Goal: Task Accomplishment & Management: Manage account settings

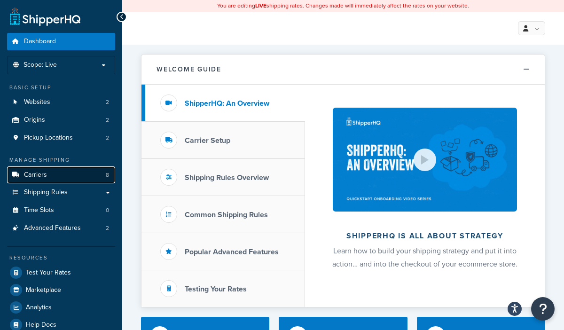
click at [62, 173] on link "Carriers 8" at bounding box center [61, 174] width 108 height 17
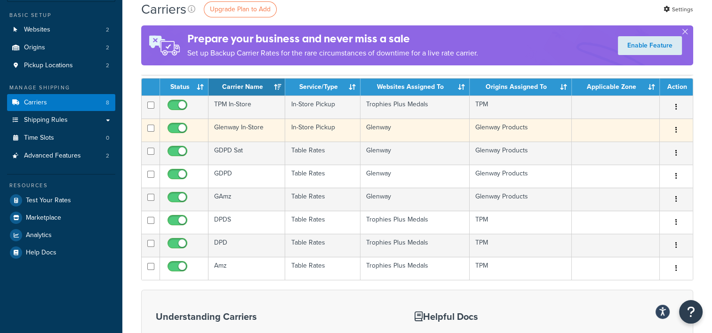
scroll to position [94, 0]
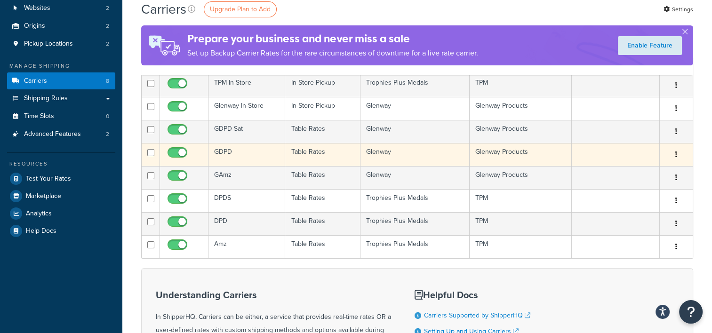
click at [268, 155] on td "GDPD" at bounding box center [246, 154] width 77 height 23
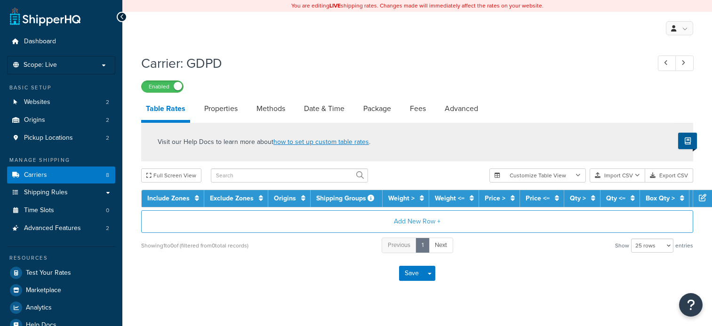
select select "25"
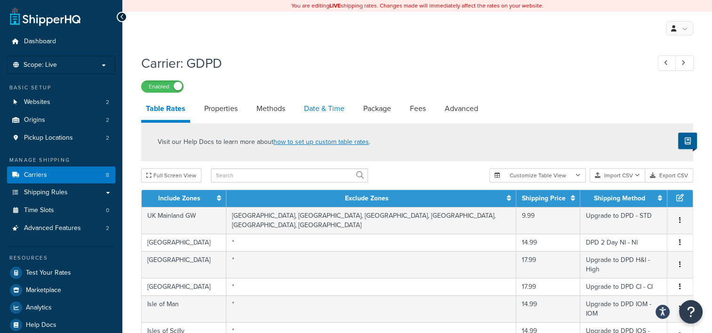
click at [336, 109] on link "Date & Time" at bounding box center [324, 108] width 50 height 23
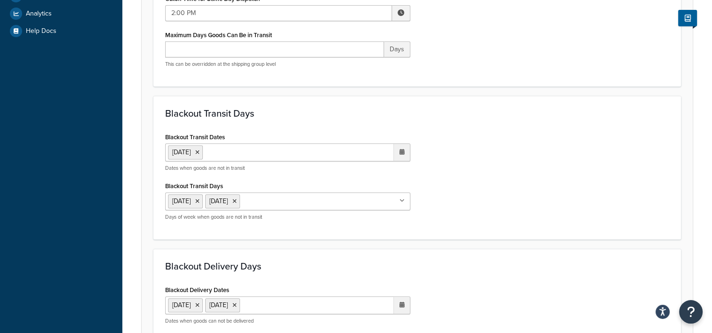
scroll to position [329, 0]
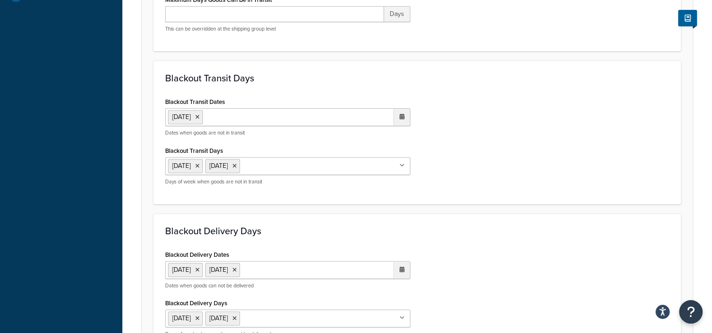
click at [268, 120] on ul "26 May 2025" at bounding box center [287, 117] width 245 height 18
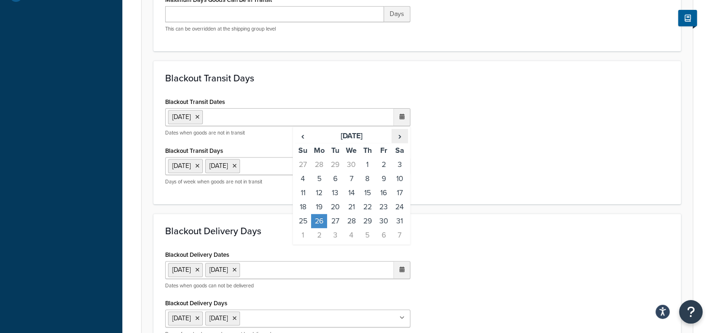
click at [398, 135] on span "›" at bounding box center [399, 135] width 15 height 13
click at [303, 216] on td "24" at bounding box center [303, 221] width 16 height 14
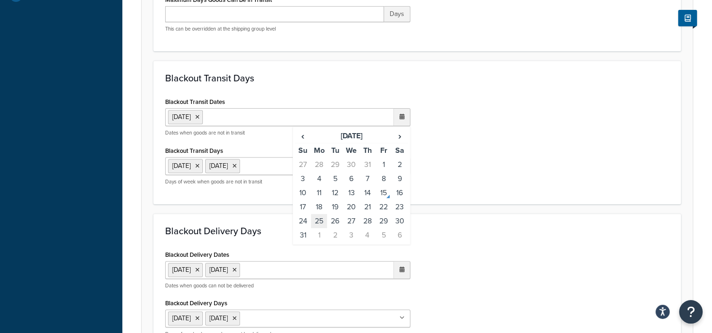
click at [317, 218] on td "25" at bounding box center [319, 221] width 16 height 14
click at [199, 117] on icon at bounding box center [197, 117] width 4 height 6
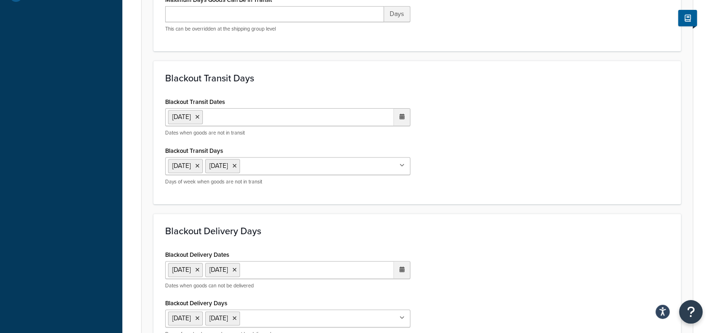
click at [479, 157] on div "Blackout Transit Dates [DATE] ‹ [DATE] › Su Mo Tu We Th Fr Sa 27 28 29 30 31 1 …" at bounding box center [417, 143] width 518 height 97
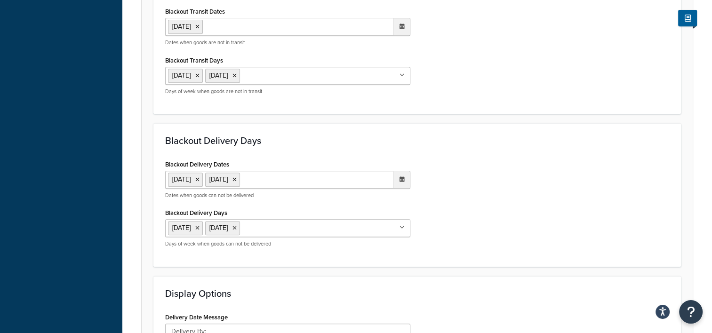
scroll to position [423, 0]
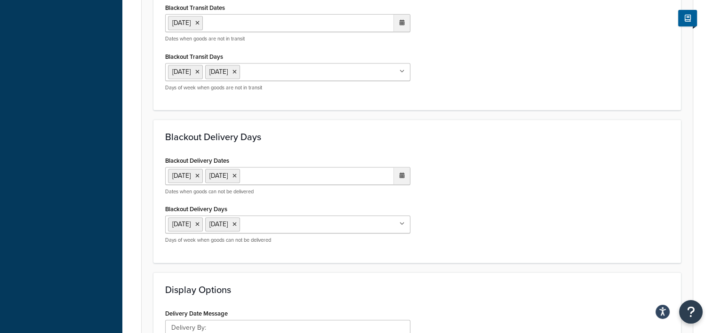
click at [309, 175] on ul "[DATE] [DATE]" at bounding box center [287, 176] width 245 height 18
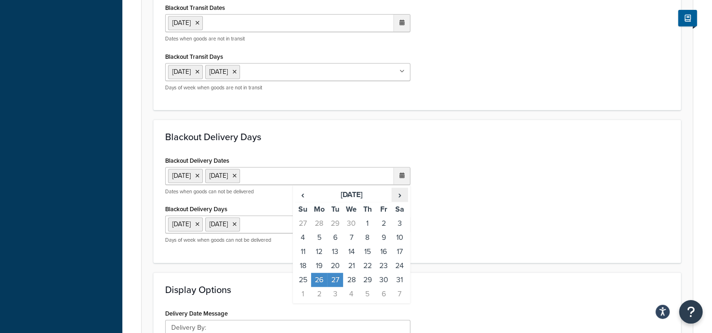
click at [401, 194] on span "›" at bounding box center [399, 194] width 15 height 13
click at [319, 278] on td "25" at bounding box center [319, 280] width 16 height 14
click at [333, 275] on td "26" at bounding box center [335, 280] width 16 height 14
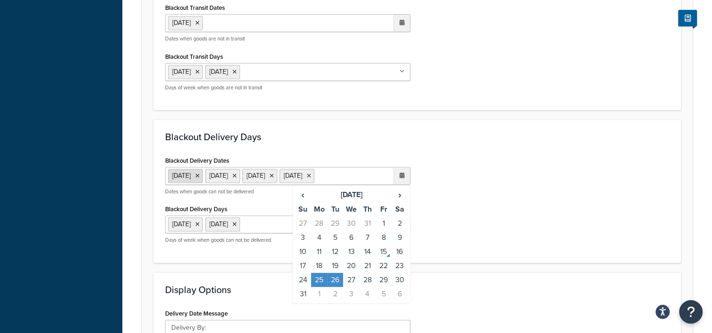
click at [199, 175] on icon at bounding box center [197, 176] width 4 height 6
click at [199, 174] on icon at bounding box center [197, 176] width 4 height 6
click at [468, 181] on div "Blackout Delivery Dates 25 Aug 2025 26 Aug 2025 ‹ August 2025 › Su Mo Tu We Th …" at bounding box center [417, 202] width 518 height 97
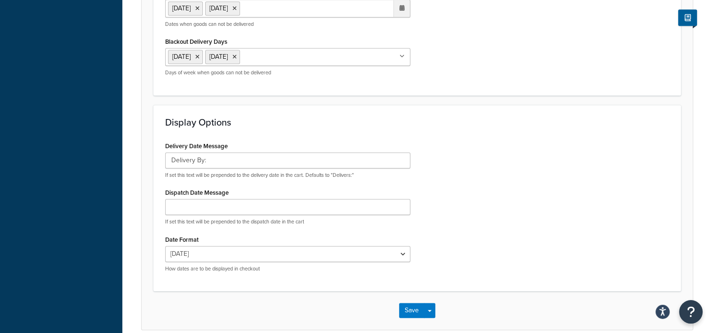
scroll to position [611, 0]
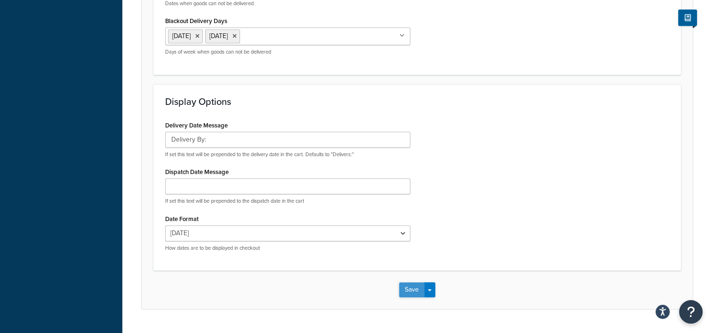
click at [408, 287] on button "Save" at bounding box center [411, 289] width 25 height 15
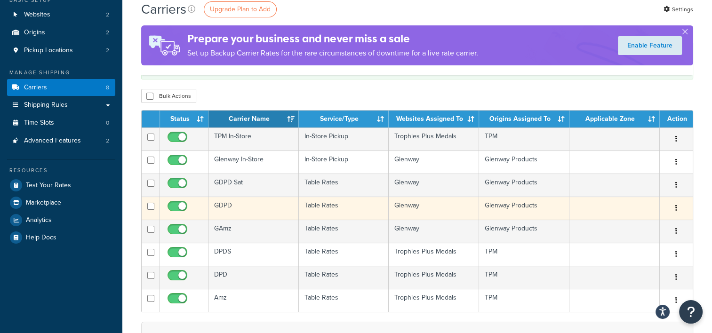
scroll to position [94, 0]
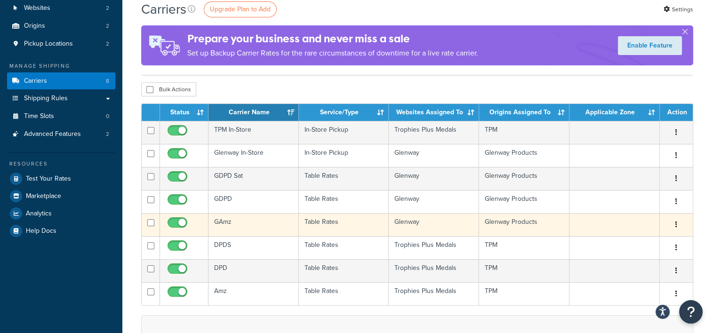
click at [263, 224] on td "GAmz" at bounding box center [253, 224] width 90 height 23
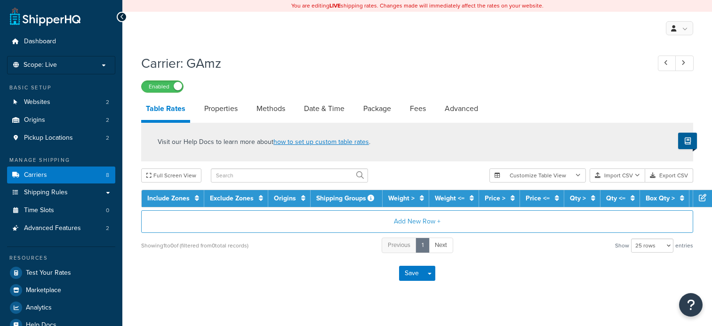
select select "25"
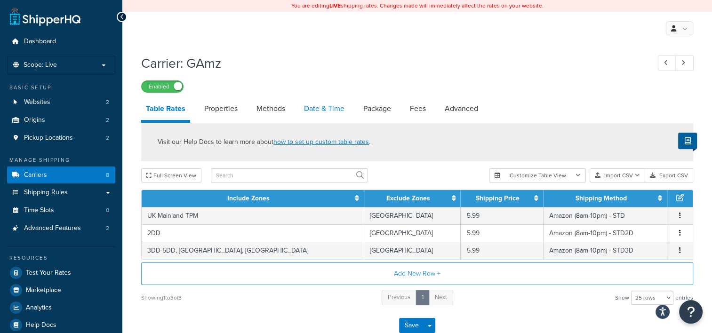
click at [327, 102] on link "Date & Time" at bounding box center [324, 108] width 50 height 23
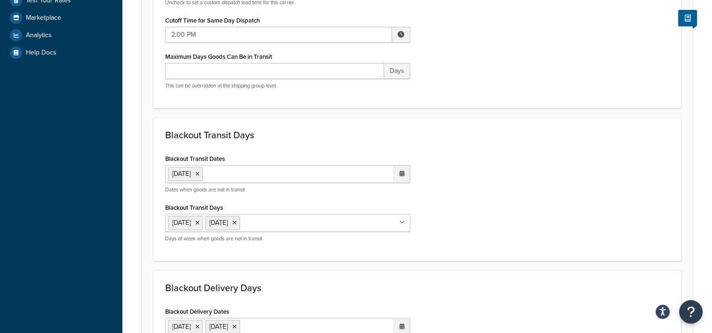
scroll to position [282, 0]
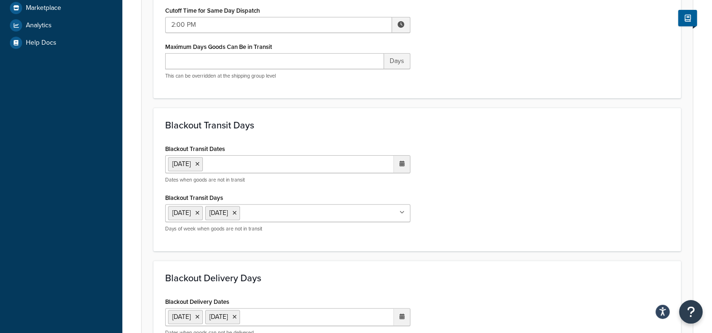
click at [287, 155] on ul "26 May 2025" at bounding box center [287, 164] width 245 height 18
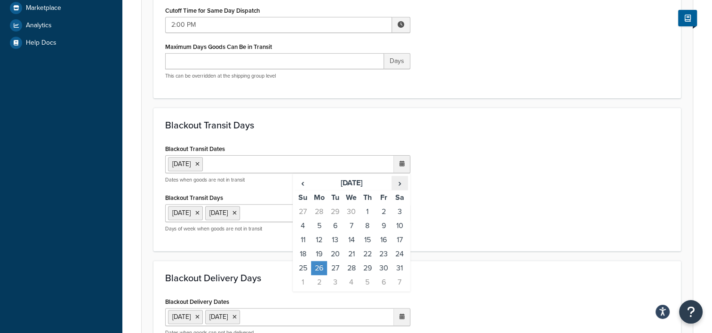
click at [396, 184] on span "›" at bounding box center [399, 182] width 15 height 13
click at [320, 268] on td "25" at bounding box center [319, 268] width 16 height 14
click at [199, 164] on icon at bounding box center [197, 164] width 4 height 6
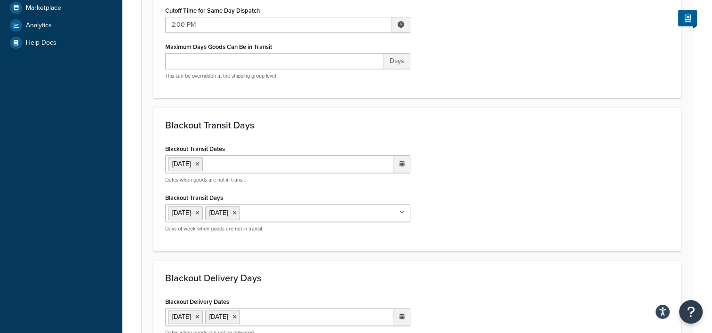
click at [493, 190] on div "Blackout Transit Dates 25 Aug 2025 ‹ August 2025 › Su Mo Tu We Th Fr Sa 27 28 2…" at bounding box center [417, 190] width 518 height 97
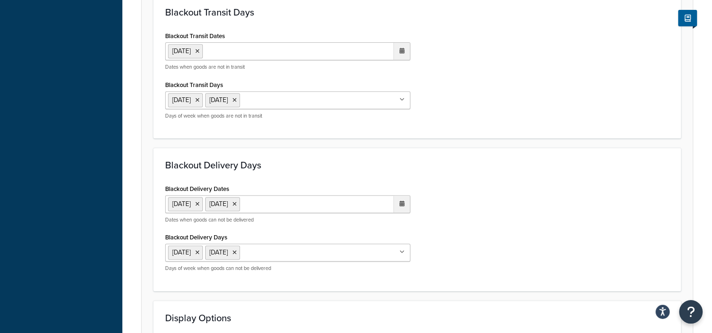
scroll to position [470, 0]
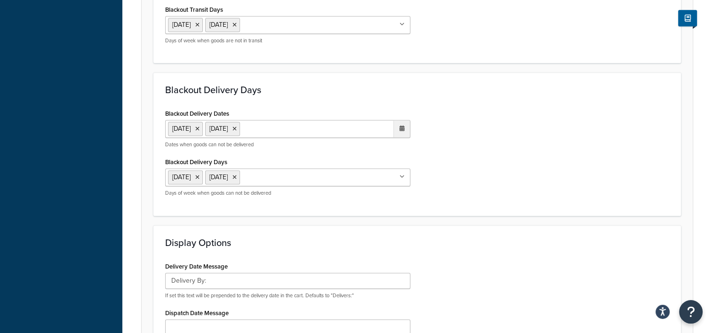
click at [331, 127] on ul "26 May 2025 27 May 2025" at bounding box center [287, 129] width 245 height 18
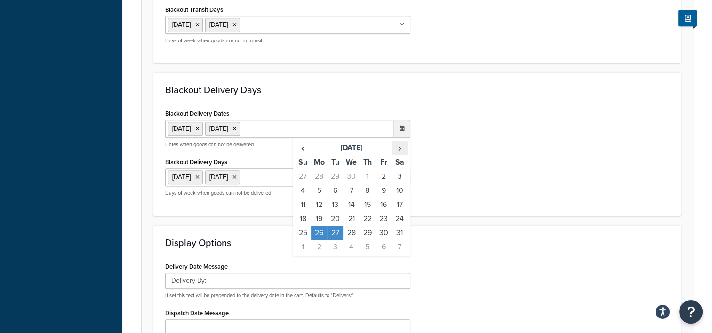
click at [396, 148] on span "›" at bounding box center [399, 147] width 15 height 13
click at [318, 227] on td "25" at bounding box center [319, 233] width 16 height 14
click at [327, 229] on td "26" at bounding box center [335, 233] width 16 height 14
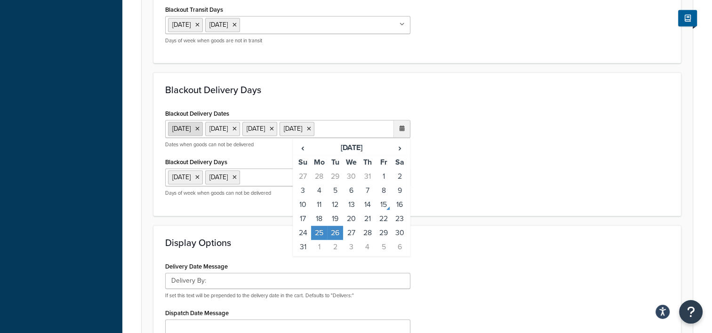
click at [203, 128] on li "26 May 2025" at bounding box center [185, 129] width 35 height 14
click at [199, 128] on icon at bounding box center [197, 129] width 4 height 6
click at [531, 153] on div "Blackout Delivery Dates 25 Aug 2025 26 Aug 2025 ‹ August 2025 › Su Mo Tu We Th …" at bounding box center [417, 155] width 518 height 97
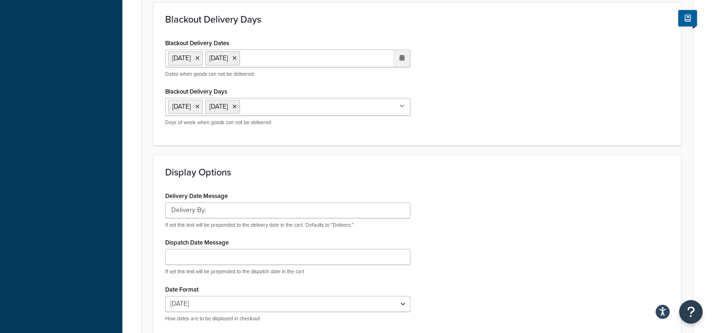
scroll to position [632, 0]
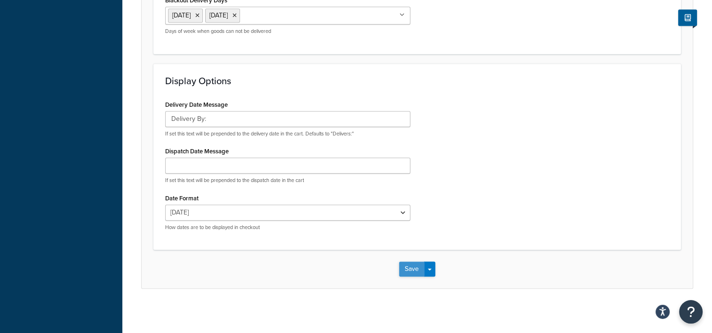
click at [417, 265] on button "Save" at bounding box center [411, 269] width 25 height 15
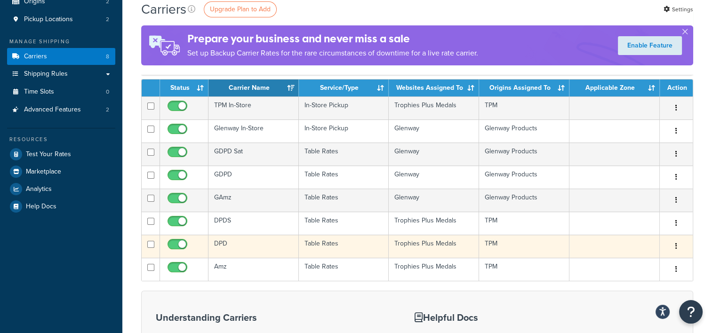
scroll to position [141, 0]
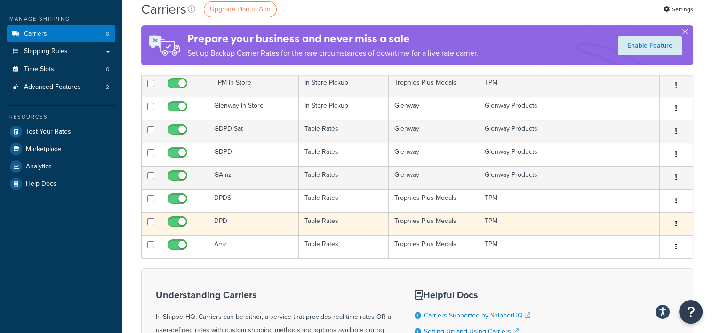
click at [253, 222] on td "DPD" at bounding box center [253, 223] width 90 height 23
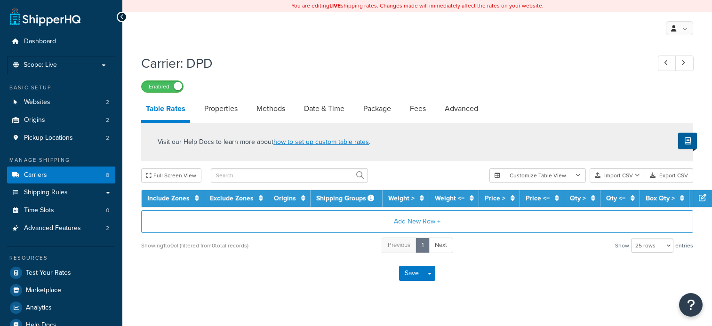
select select "25"
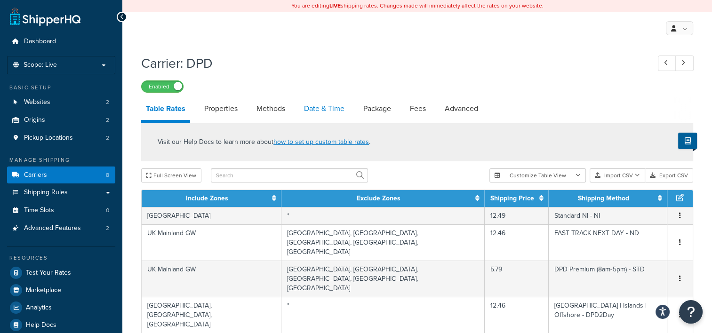
click at [337, 106] on link "Date & Time" at bounding box center [324, 108] width 50 height 23
select select "MMMd"
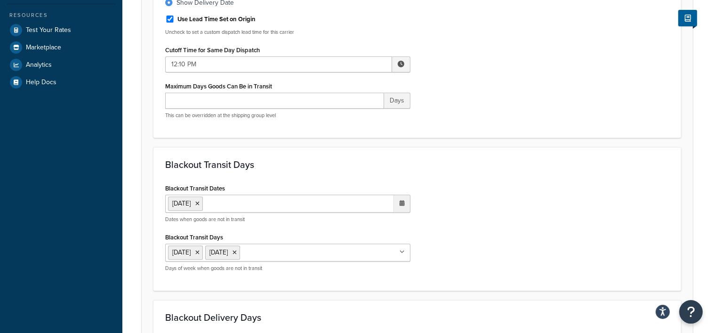
scroll to position [282, 0]
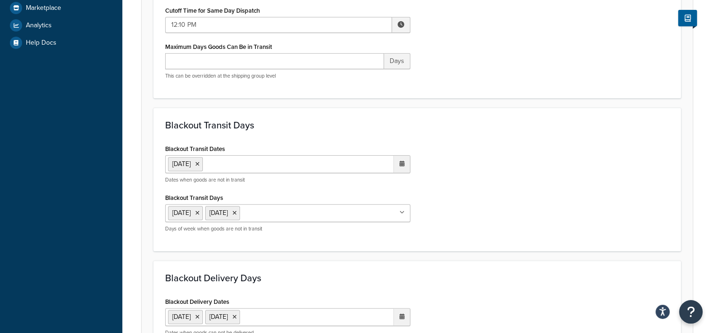
click at [279, 158] on ul "26 May 2025" at bounding box center [287, 164] width 245 height 18
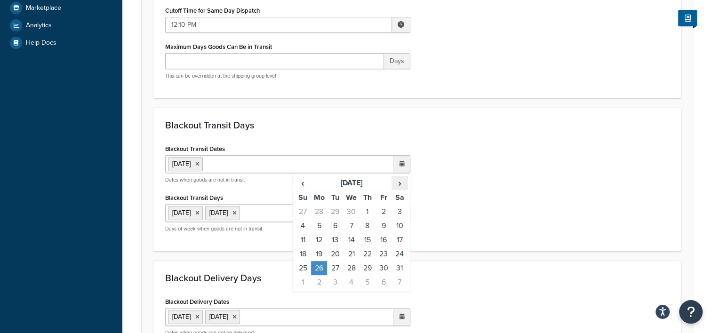
click at [395, 181] on span "›" at bounding box center [399, 182] width 15 height 13
click at [397, 182] on span "›" at bounding box center [399, 182] width 15 height 13
click at [324, 268] on td "25" at bounding box center [319, 268] width 16 height 14
click at [199, 163] on icon at bounding box center [197, 164] width 4 height 6
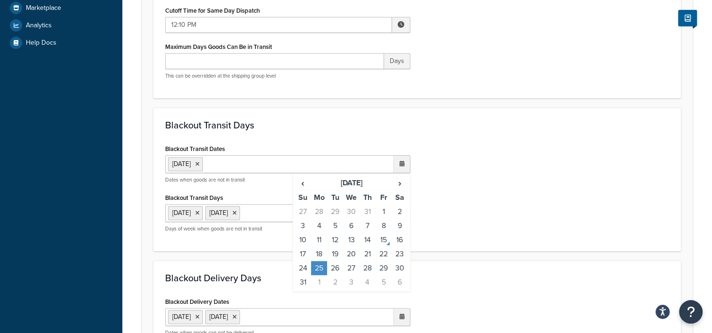
click at [483, 187] on div "Blackout Transit Dates [DATE] ‹ [DATE] › Su Mo Tu We Th Fr Sa 27 28 29 30 31 1 …" at bounding box center [417, 190] width 518 height 97
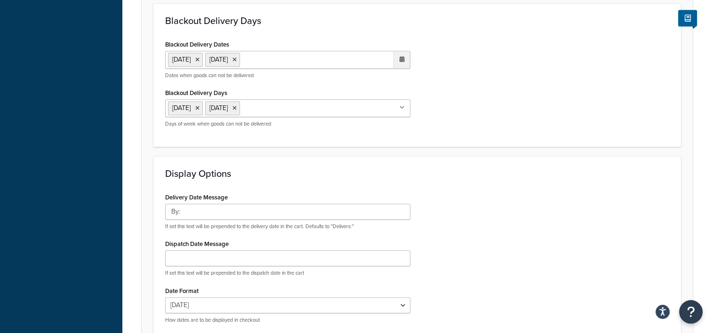
scroll to position [517, 0]
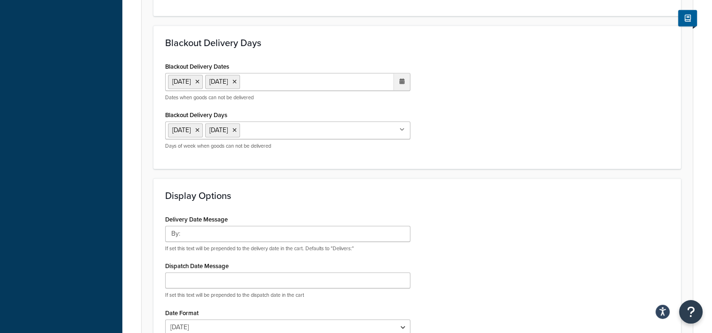
click at [319, 80] on ul "[DATE] [DATE]" at bounding box center [287, 82] width 245 height 18
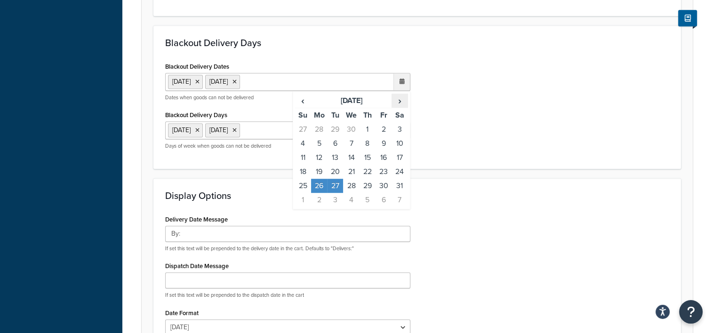
click at [395, 100] on span "›" at bounding box center [399, 100] width 15 height 13
click at [396, 100] on span "›" at bounding box center [399, 100] width 15 height 13
click at [399, 100] on span "›" at bounding box center [399, 100] width 15 height 13
click at [319, 184] on td "25" at bounding box center [319, 186] width 16 height 14
click at [335, 184] on td "26" at bounding box center [335, 186] width 16 height 14
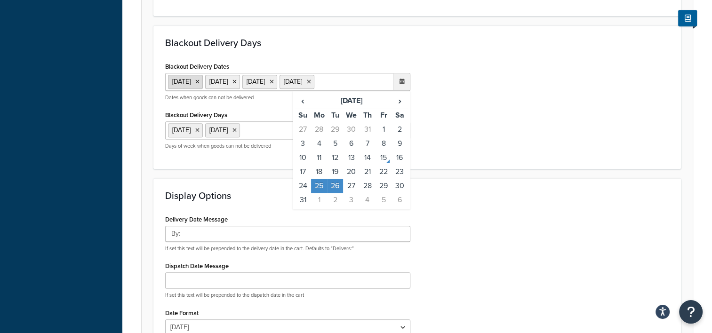
click at [199, 79] on icon at bounding box center [197, 82] width 4 height 6
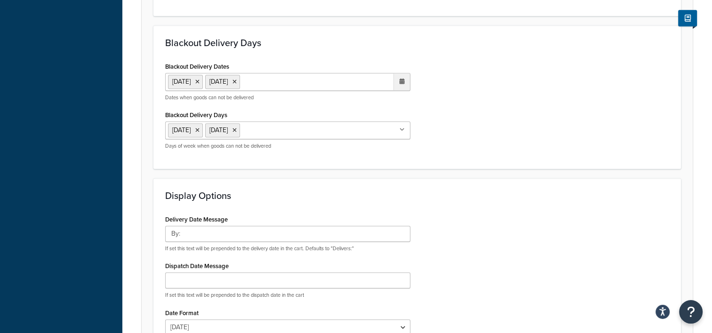
click at [536, 101] on div "Blackout Delivery Dates 25 Aug 2025 26 Aug 2025 ‹ August 2025 › Su Mo Tu We Th …" at bounding box center [417, 108] width 518 height 97
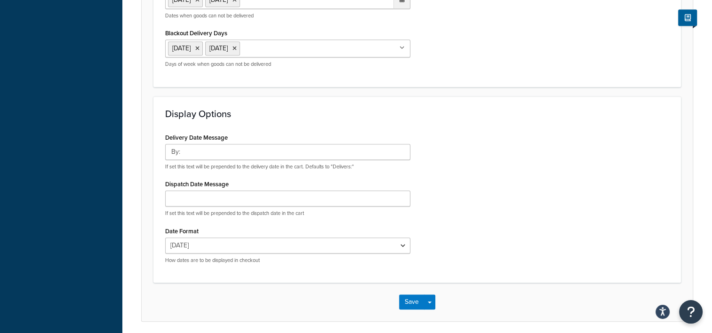
scroll to position [632, 0]
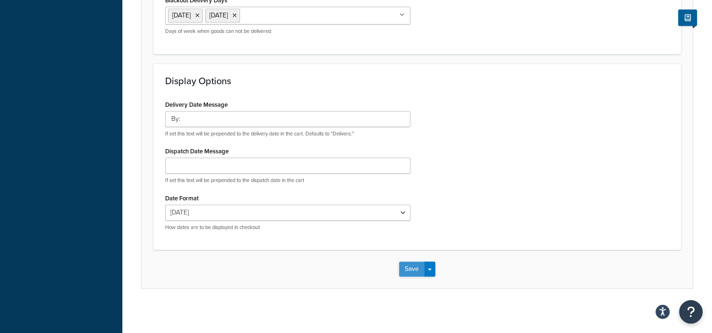
click at [412, 265] on button "Save" at bounding box center [411, 269] width 25 height 15
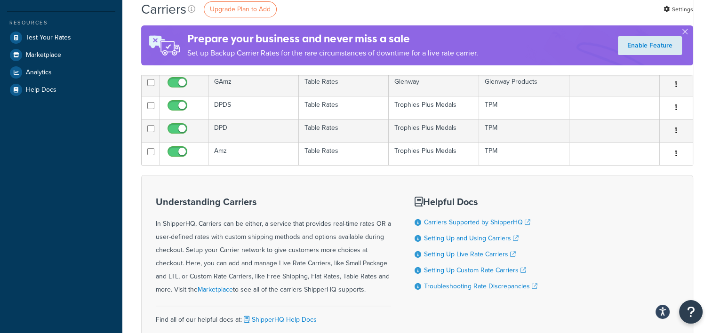
scroll to position [188, 0]
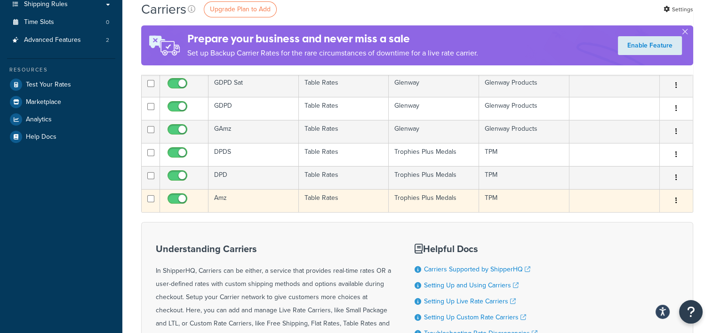
click at [239, 200] on td "Amz" at bounding box center [253, 200] width 90 height 23
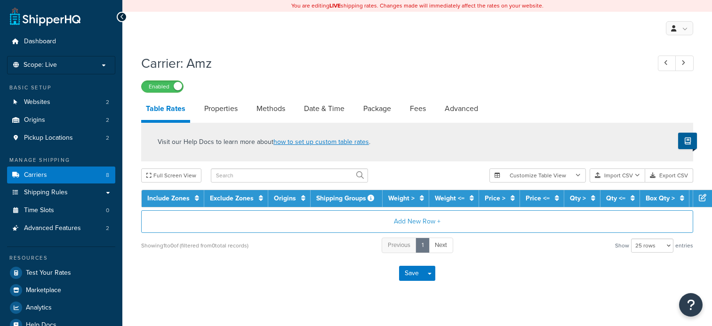
select select "25"
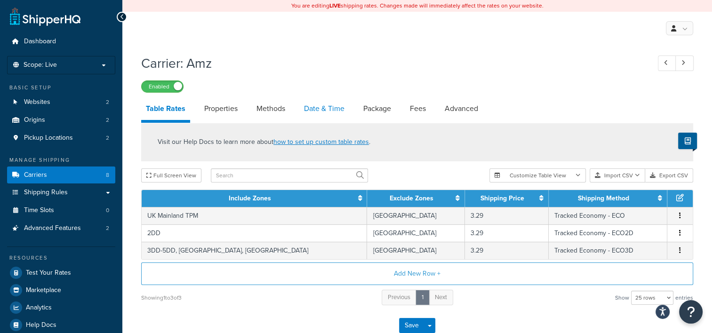
click at [326, 107] on link "Date & Time" at bounding box center [324, 108] width 50 height 23
select select "MMMd"
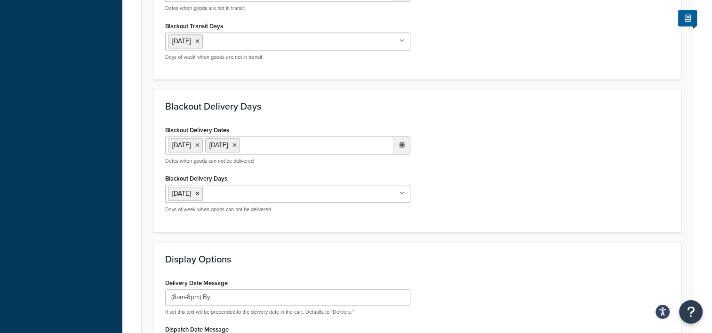
scroll to position [470, 0]
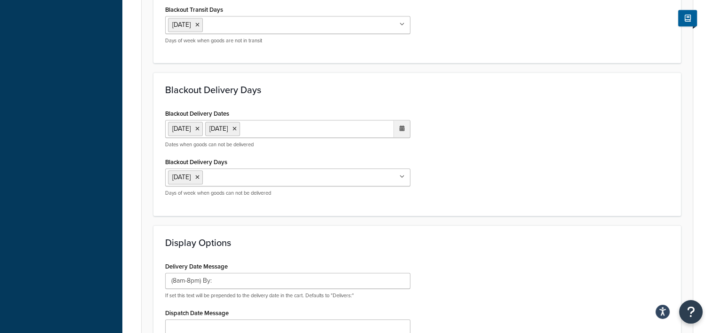
click at [317, 133] on ul "[DATE] [DATE]" at bounding box center [287, 129] width 245 height 18
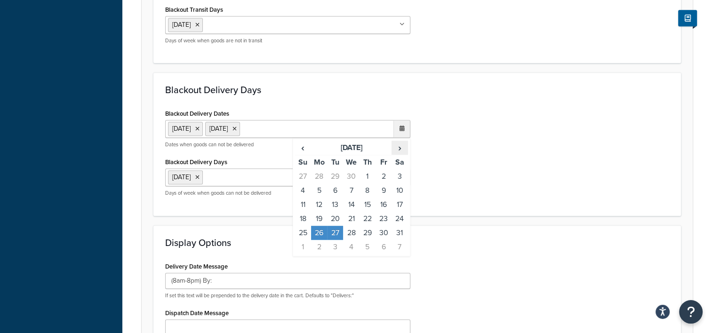
click at [398, 145] on span "›" at bounding box center [399, 147] width 15 height 13
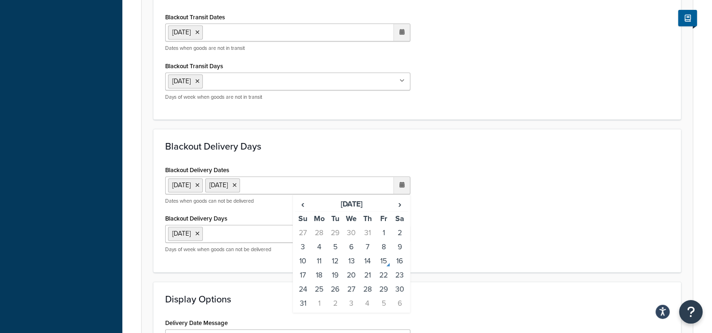
scroll to position [329, 0]
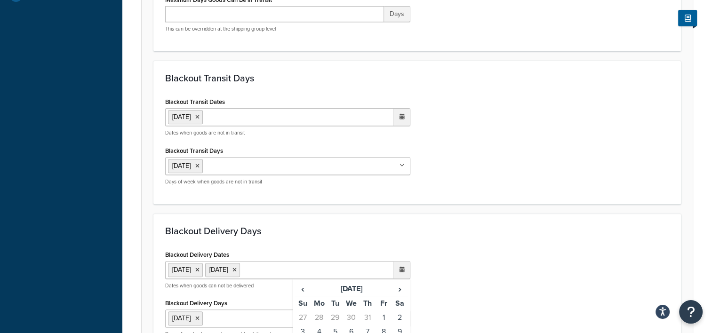
click at [274, 118] on ul "26 May 2025" at bounding box center [287, 117] width 245 height 18
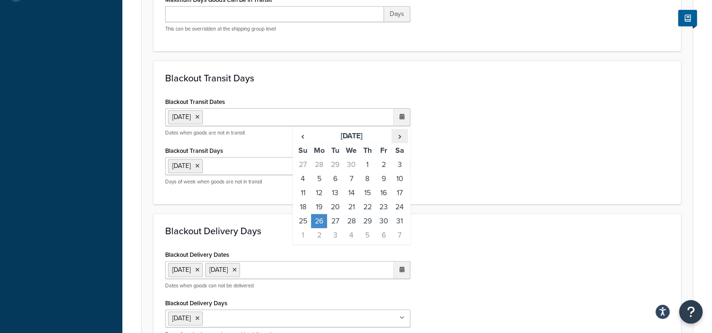
click at [398, 134] on span "›" at bounding box center [399, 135] width 15 height 13
click at [399, 134] on span "›" at bounding box center [399, 135] width 15 height 13
click at [400, 134] on span "›" at bounding box center [399, 135] width 15 height 13
click at [323, 218] on td "25" at bounding box center [319, 221] width 16 height 14
click at [199, 118] on icon at bounding box center [197, 117] width 4 height 6
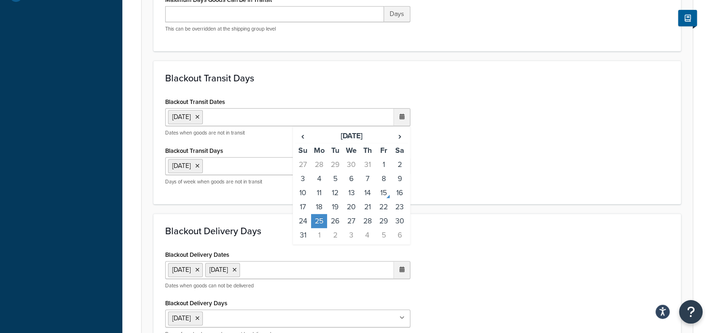
scroll to position [423, 0]
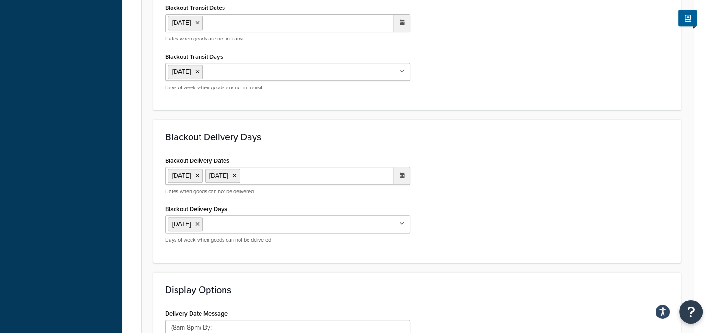
click at [297, 175] on ul "26 May 2025 27 May 2025" at bounding box center [287, 176] width 245 height 18
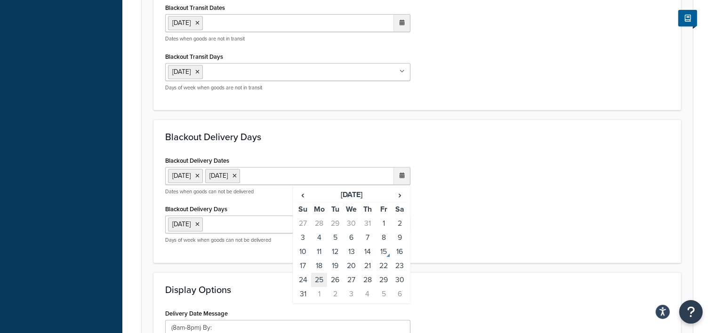
click at [324, 276] on td "25" at bounding box center [319, 280] width 16 height 14
click at [336, 277] on td "26" at bounding box center [335, 280] width 16 height 14
click at [199, 177] on icon at bounding box center [197, 176] width 4 height 6
click at [199, 175] on icon at bounding box center [197, 176] width 4 height 6
click at [501, 182] on div "Blackout Delivery Dates 25 Aug 2025 26 Aug 2025 ‹ August 2025 › Su Mo Tu We Th …" at bounding box center [417, 202] width 518 height 97
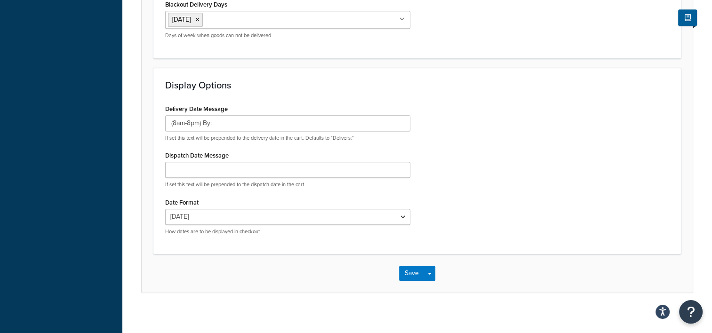
scroll to position [632, 0]
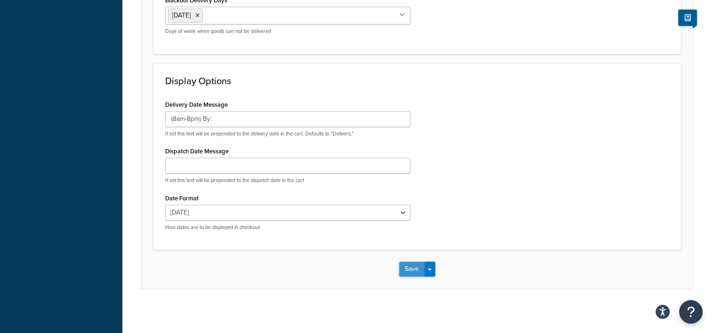
click at [415, 265] on button "Save" at bounding box center [411, 269] width 25 height 15
